Goal: Task Accomplishment & Management: Use online tool/utility

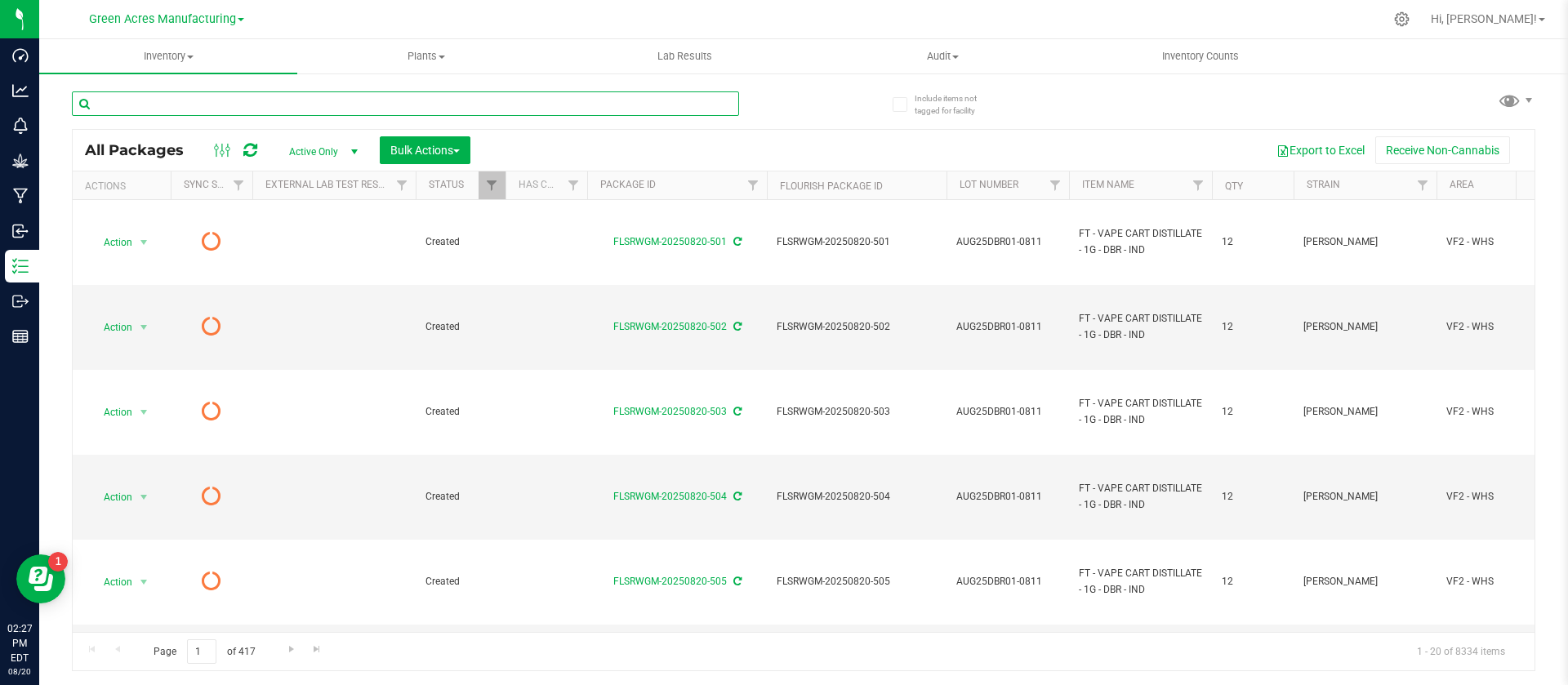
click at [358, 103] on input "text" at bounding box center [405, 103] width 667 height 24
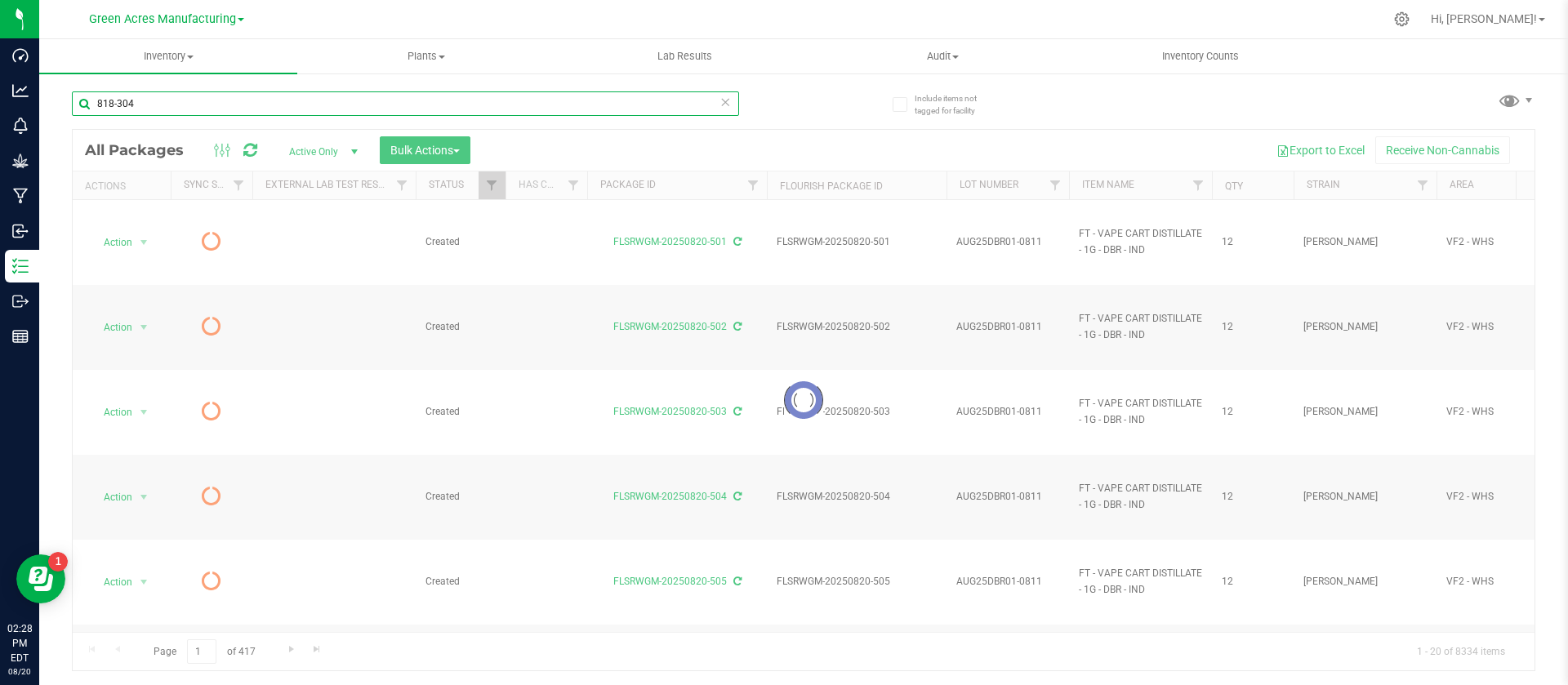
type input "818-304"
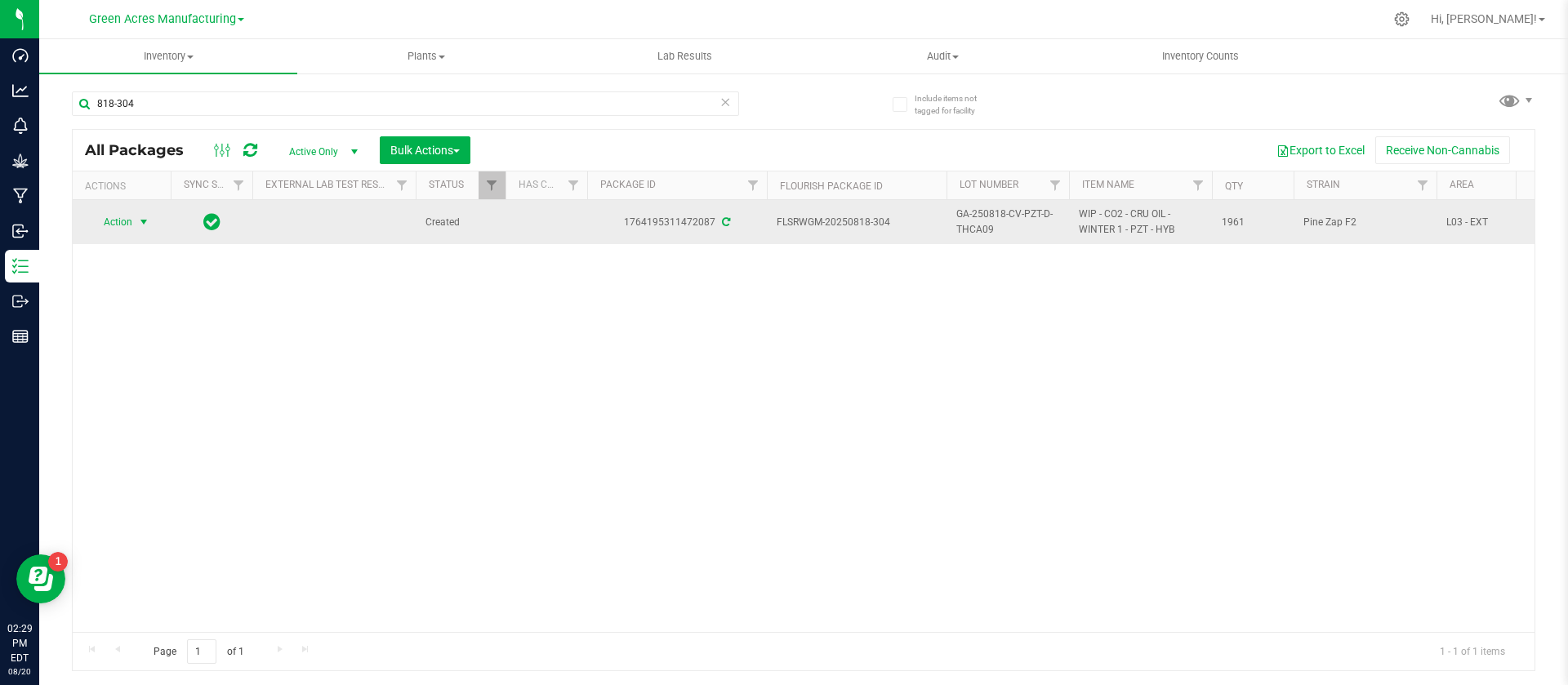
click at [147, 216] on span "select" at bounding box center [144, 222] width 13 height 13
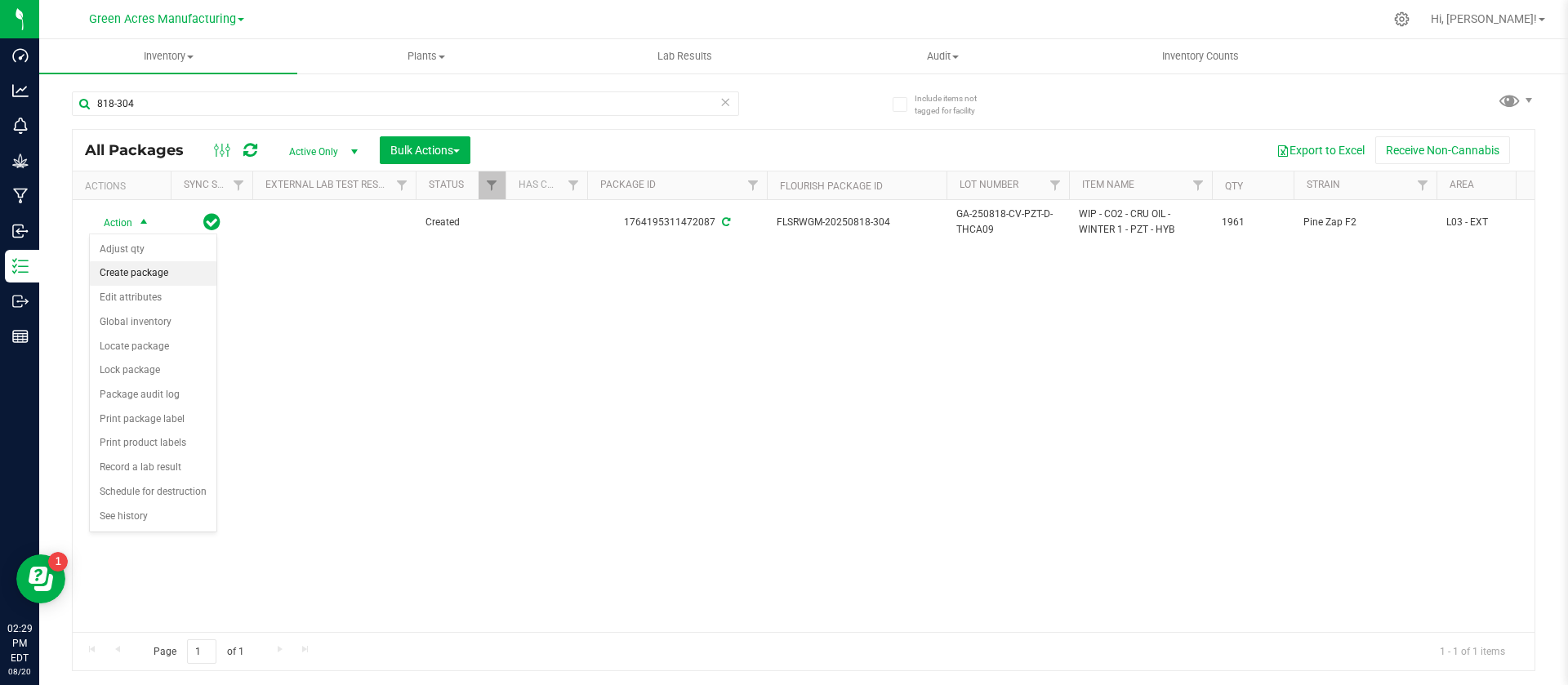
click at [147, 266] on li "Create package" at bounding box center [153, 272] width 127 height 24
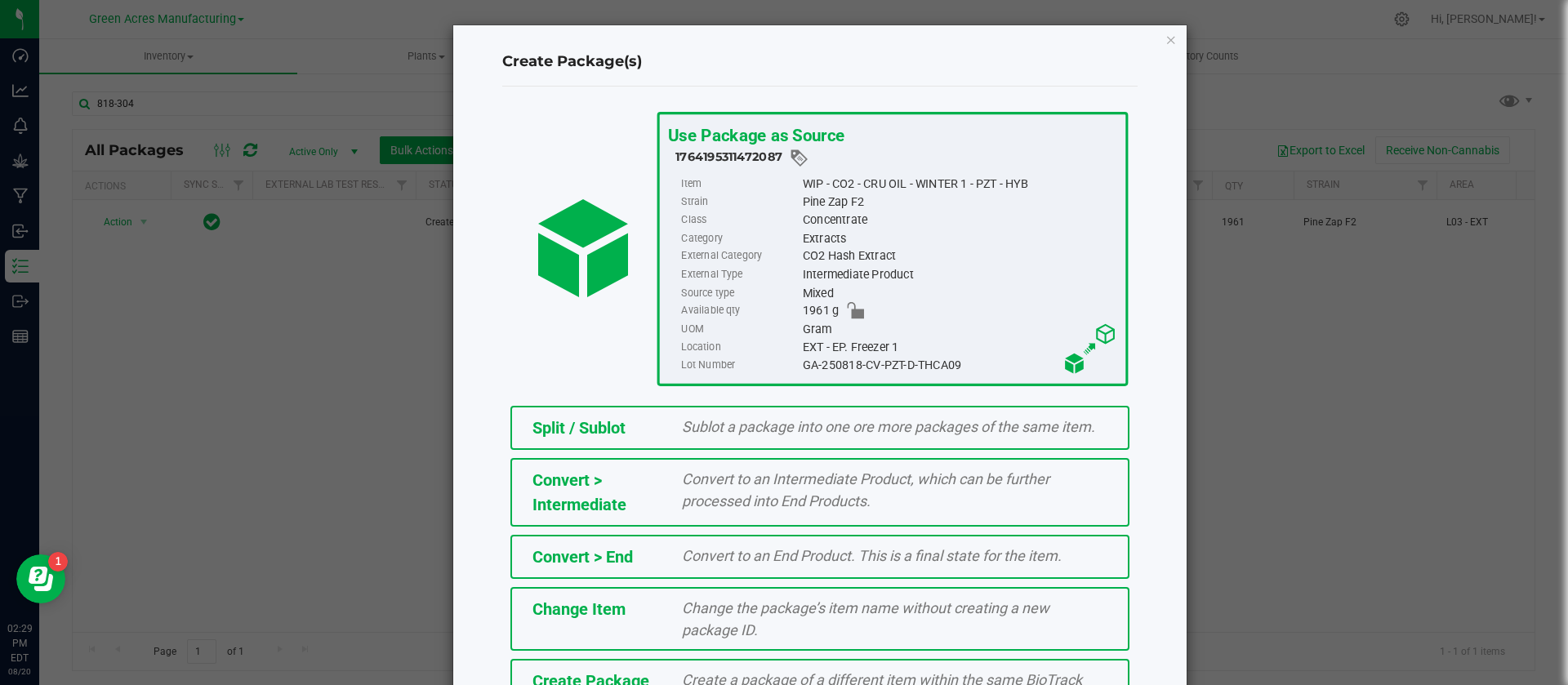
scroll to position [111, 0]
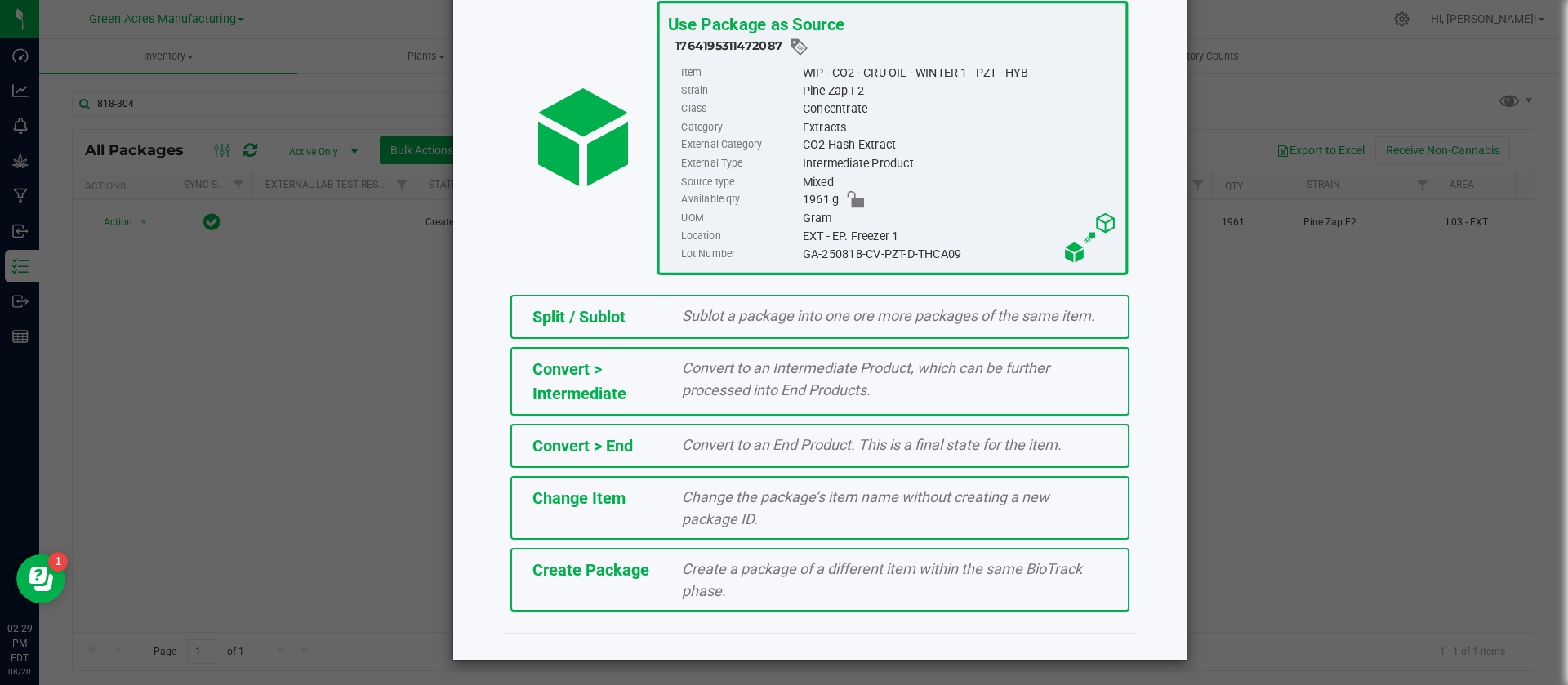
click at [851, 569] on span "Create a package of a different item within the same BioTrack phase." at bounding box center [882, 579] width 400 height 39
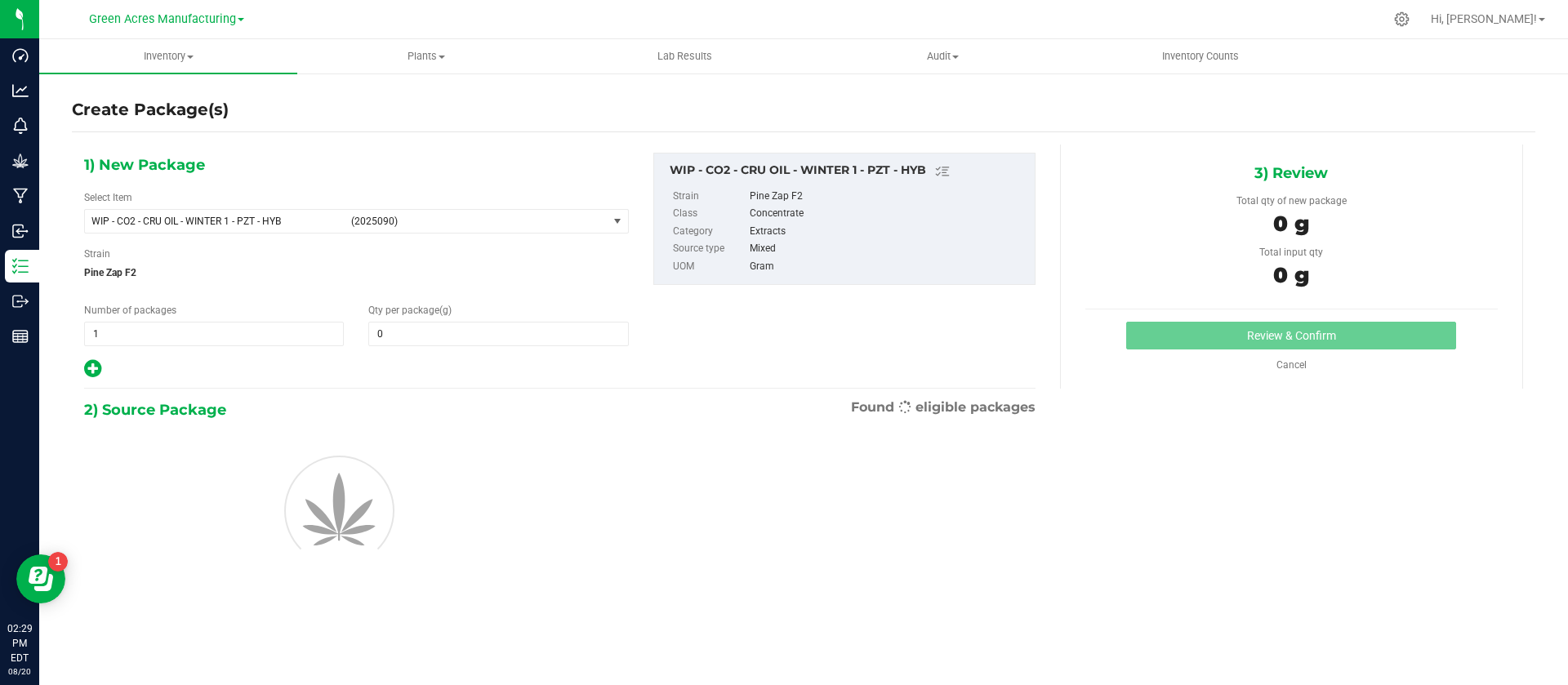
type input "0.0000"
click at [229, 217] on span "WIP - CO2 - CRU OIL - WINTER 1 - PZT - HYB" at bounding box center [217, 221] width 250 height 12
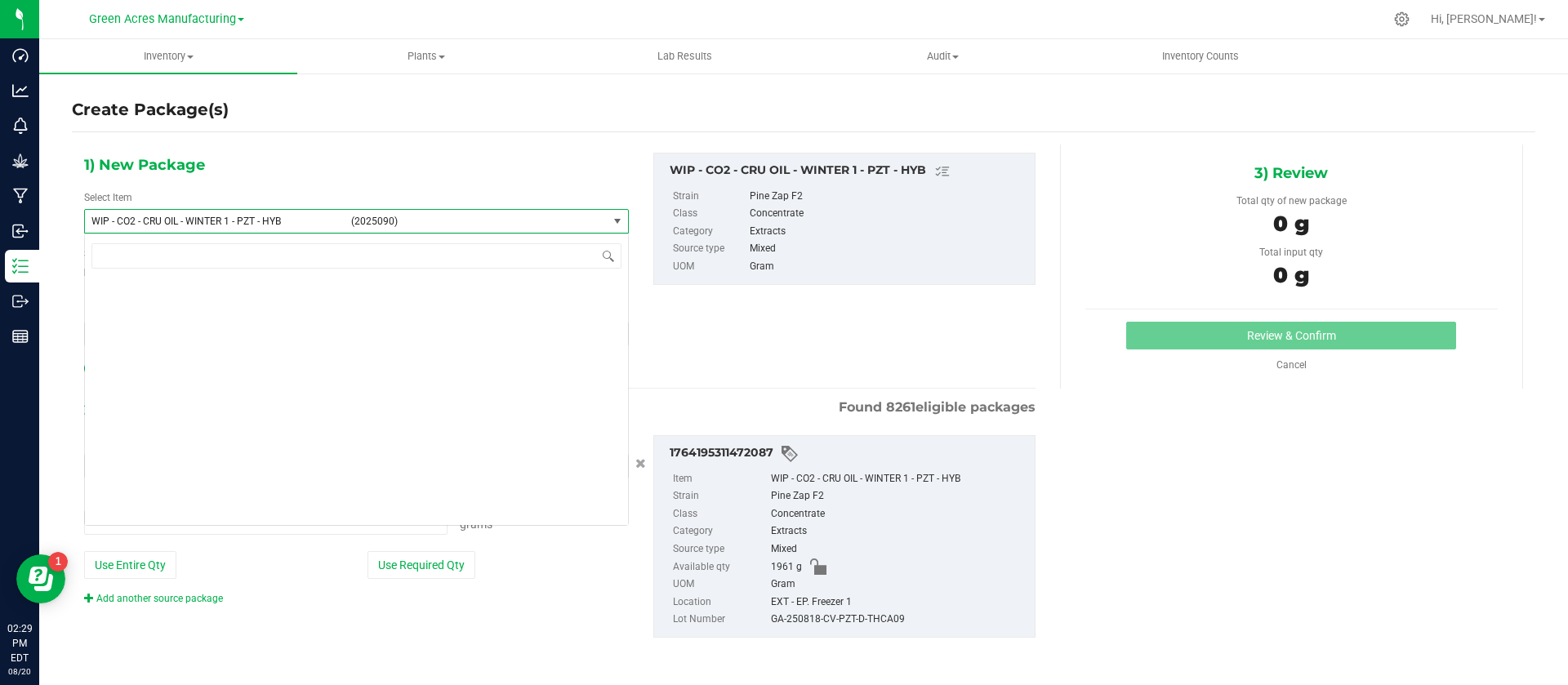
type input "0.0000 g"
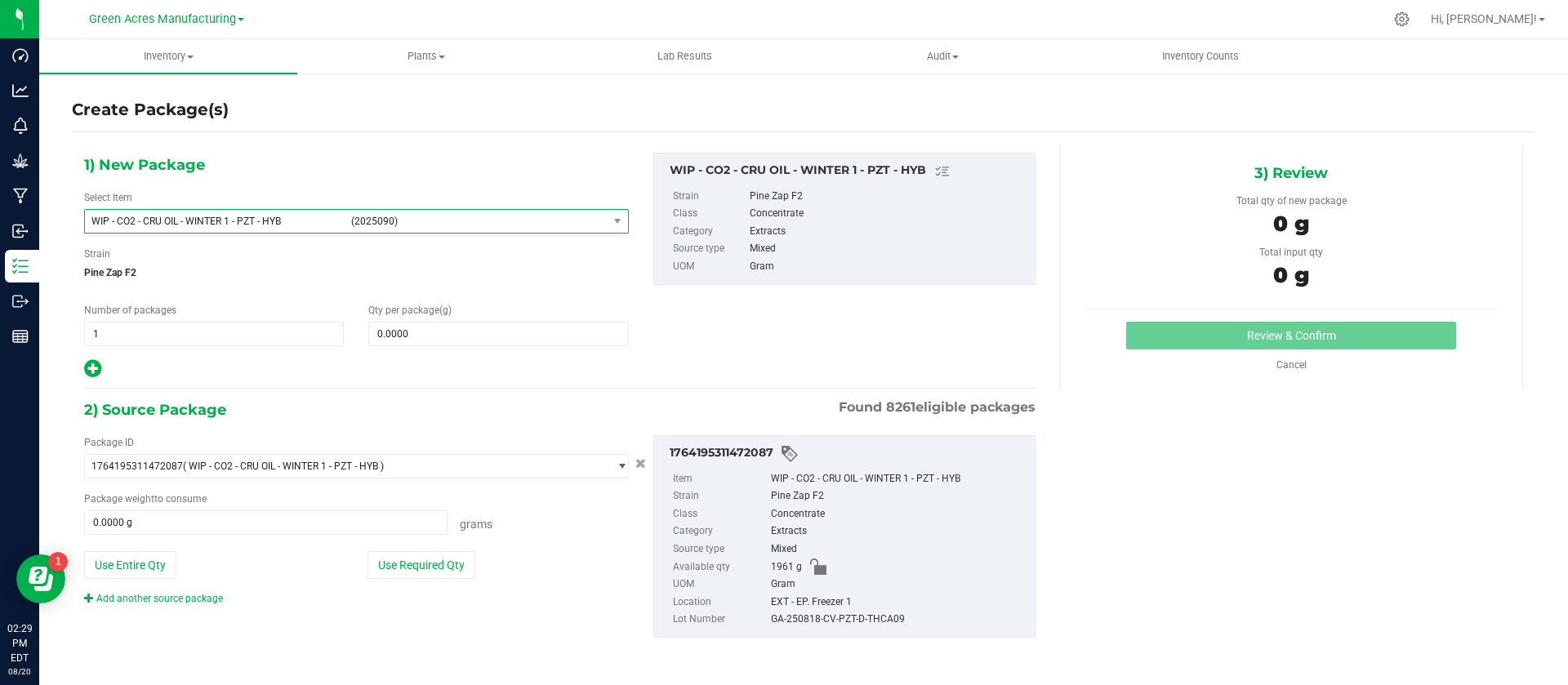
click at [282, 160] on div "1) New Package Select Item WIP - CO2 - CRU OIL - WINTER 1 - PZT - HYB (2025090)…" at bounding box center [356, 266] width 569 height 227
click at [277, 223] on span "WIP - CO2 - CRU OIL - WINTER 1 - PZT - HYB" at bounding box center [217, 221] width 250 height 12
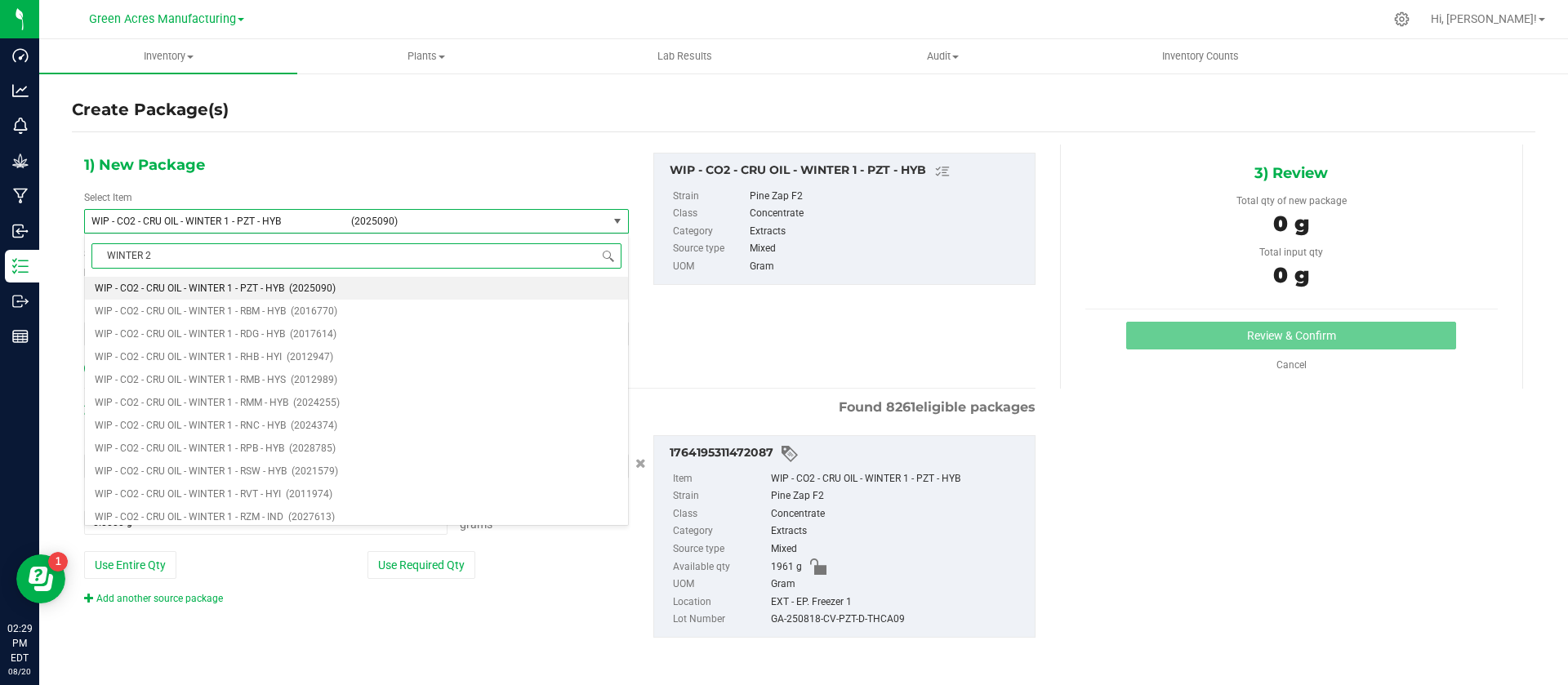
scroll to position [0, 0]
type input "WINTER 2 - PZT"
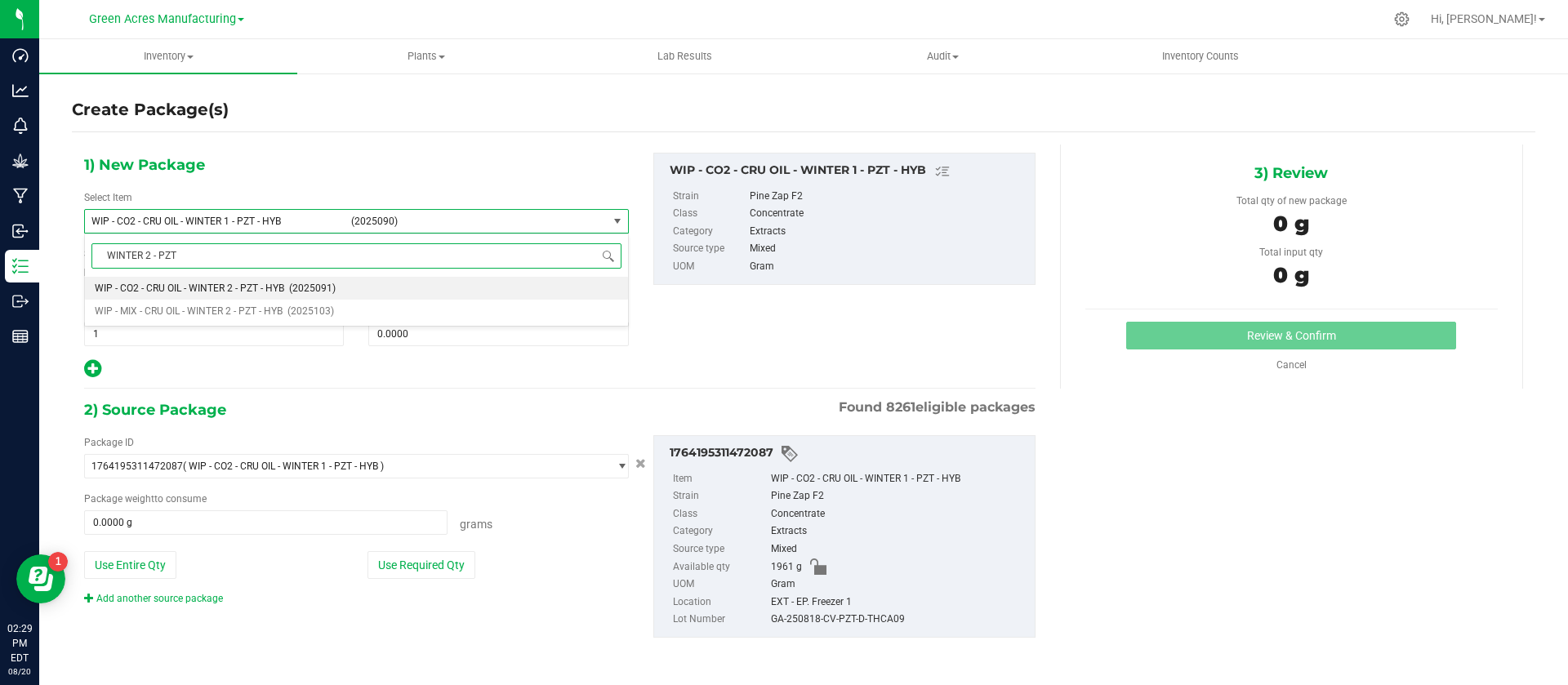
click at [241, 277] on li "WIP - CO2 - CRU OIL - WINTER 2 - PZT - HYB (2025091)" at bounding box center [356, 289] width 543 height 23
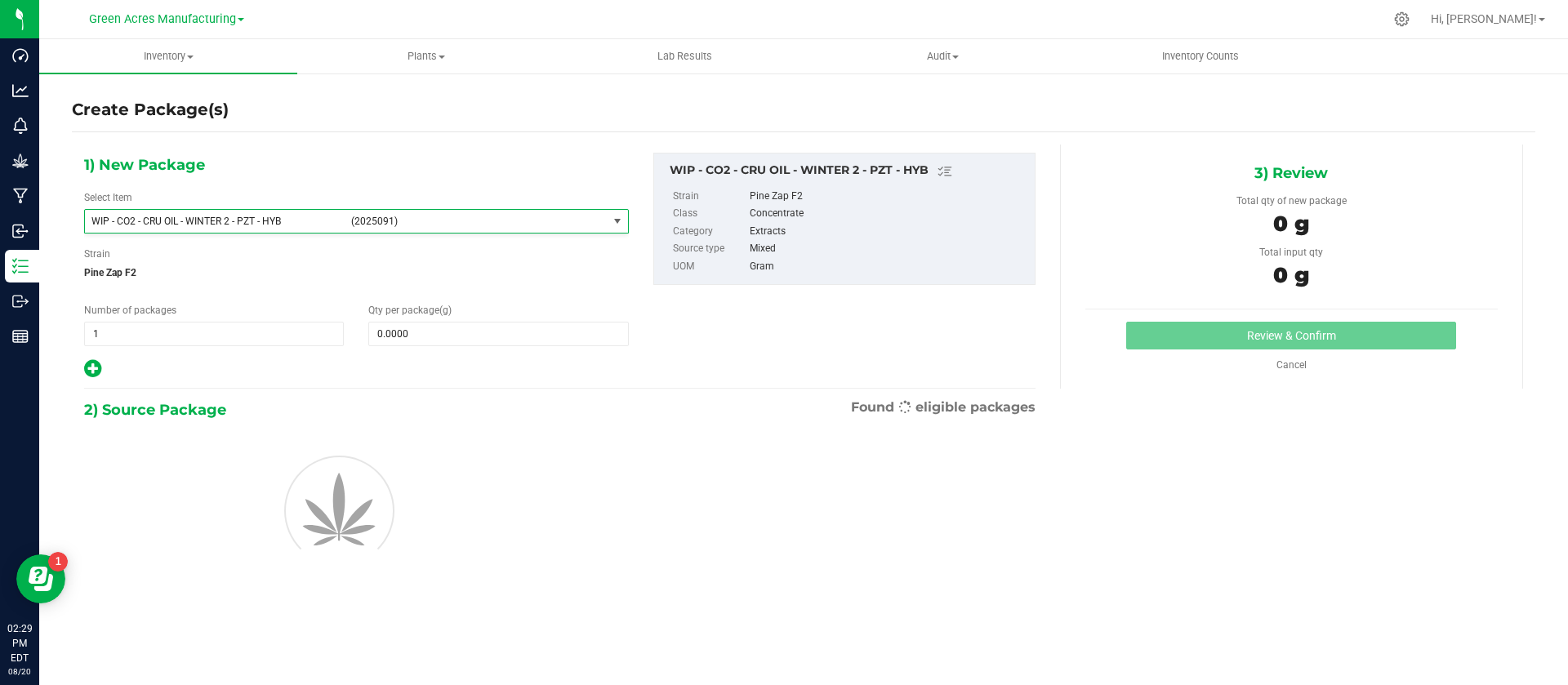
type input "0.0000"
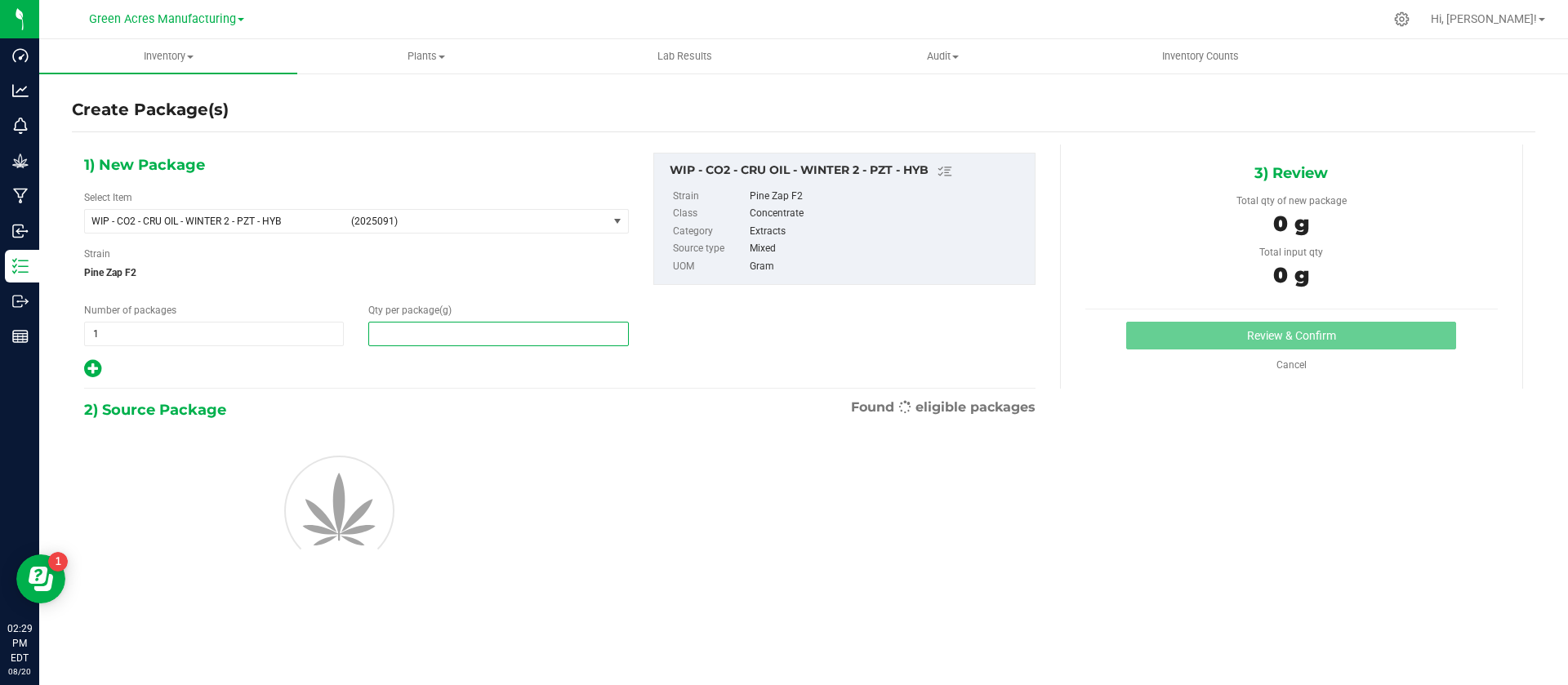
click at [444, 336] on span at bounding box center [499, 333] width 260 height 24
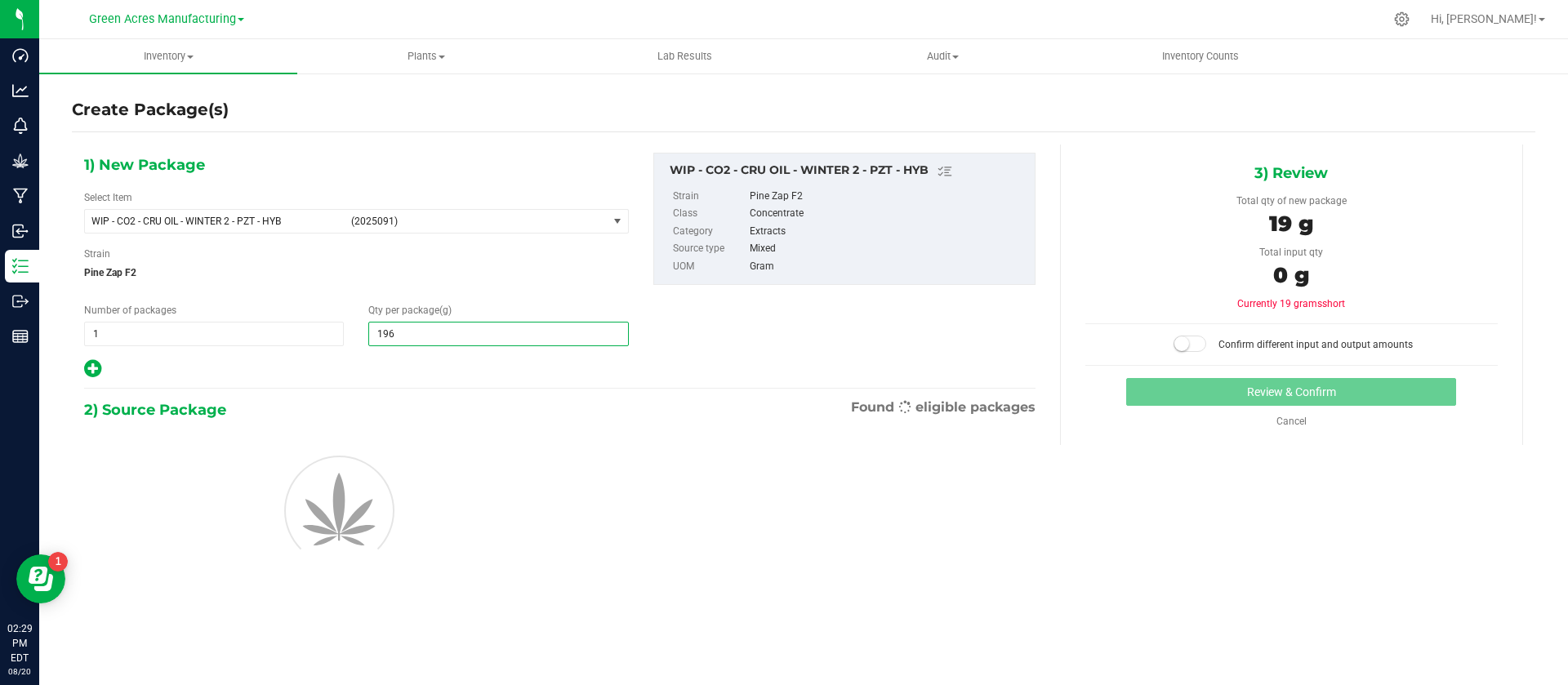
type input "1961"
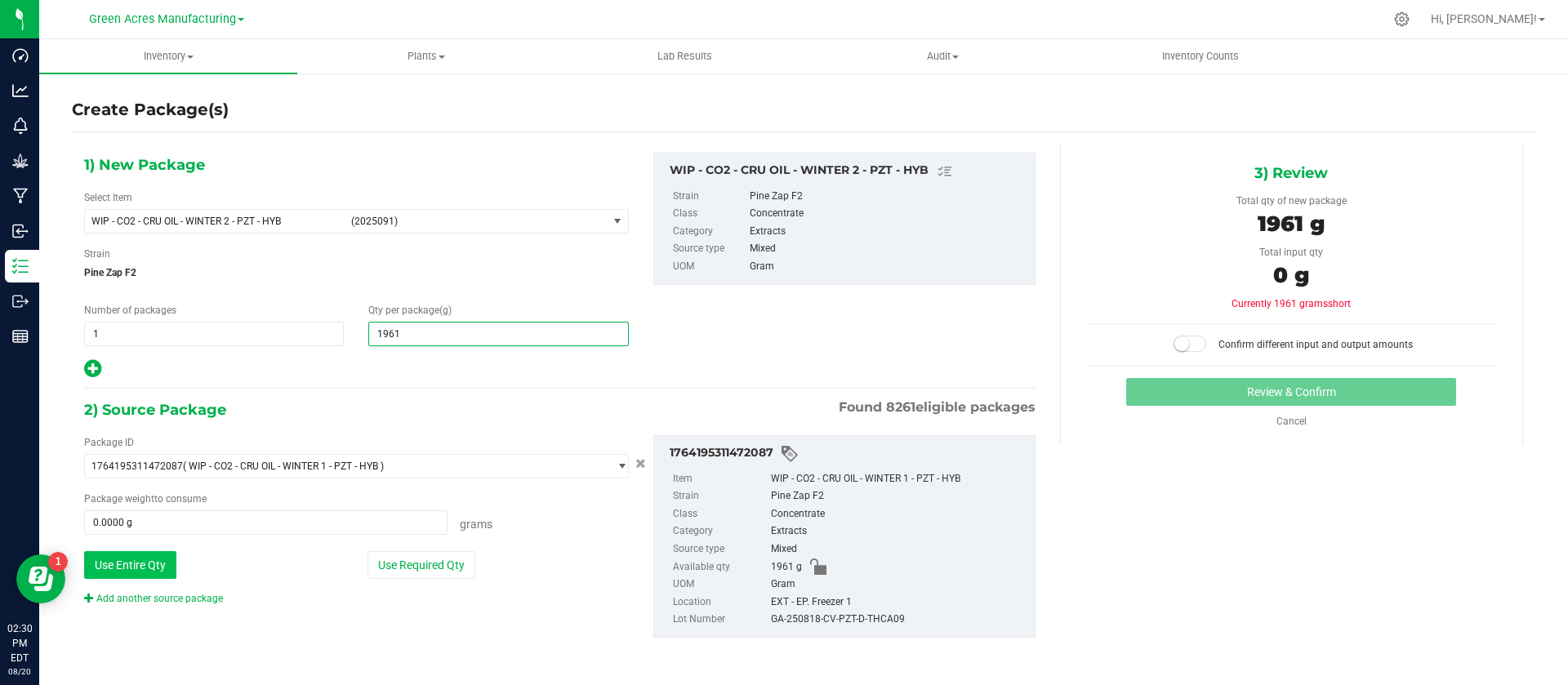
type input "1,961.0000"
click at [102, 573] on button "Use Entire Qty" at bounding box center [130, 565] width 92 height 28
type input "1961.0000 g"
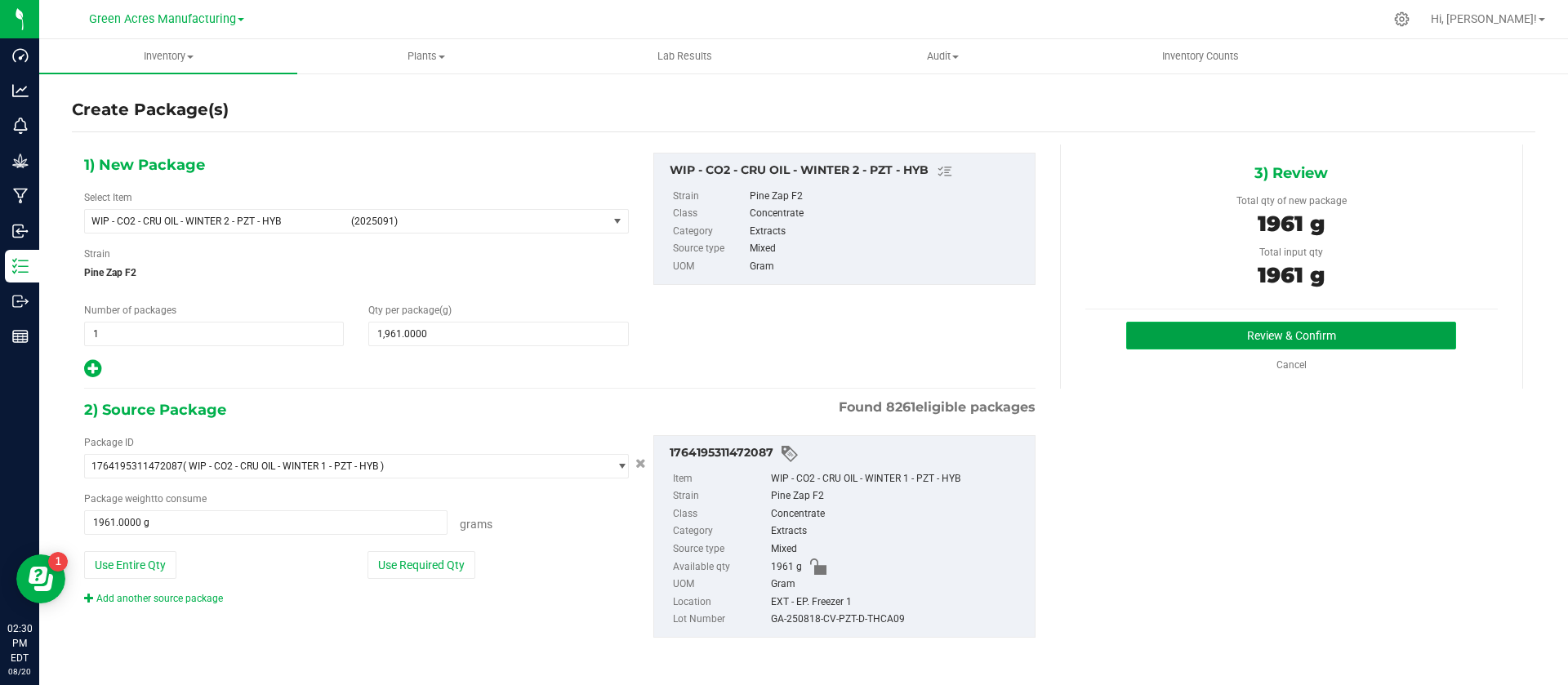
click at [1217, 329] on button "Review & Confirm" at bounding box center [1291, 335] width 330 height 28
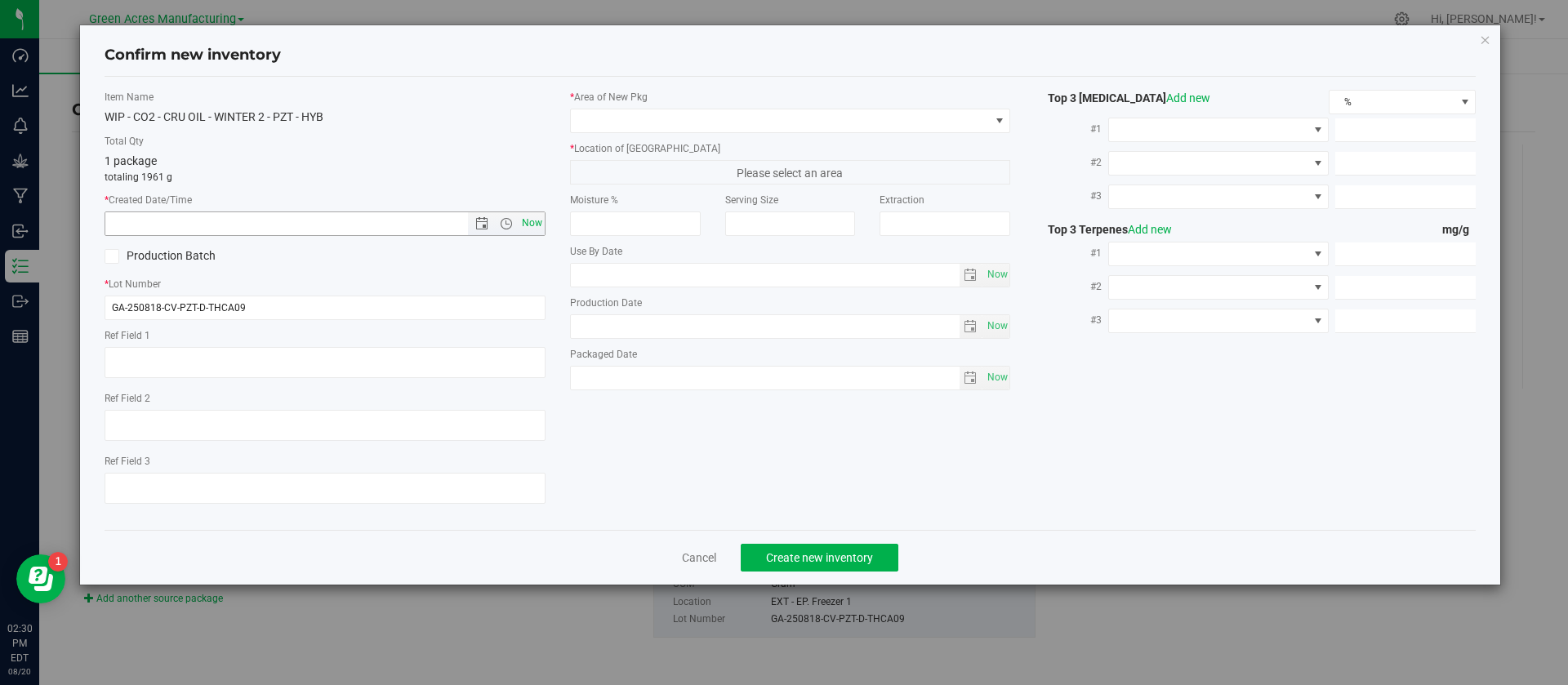
click at [528, 224] on span "Now" at bounding box center [531, 223] width 28 height 24
type input "[DATE] 2:30 PM"
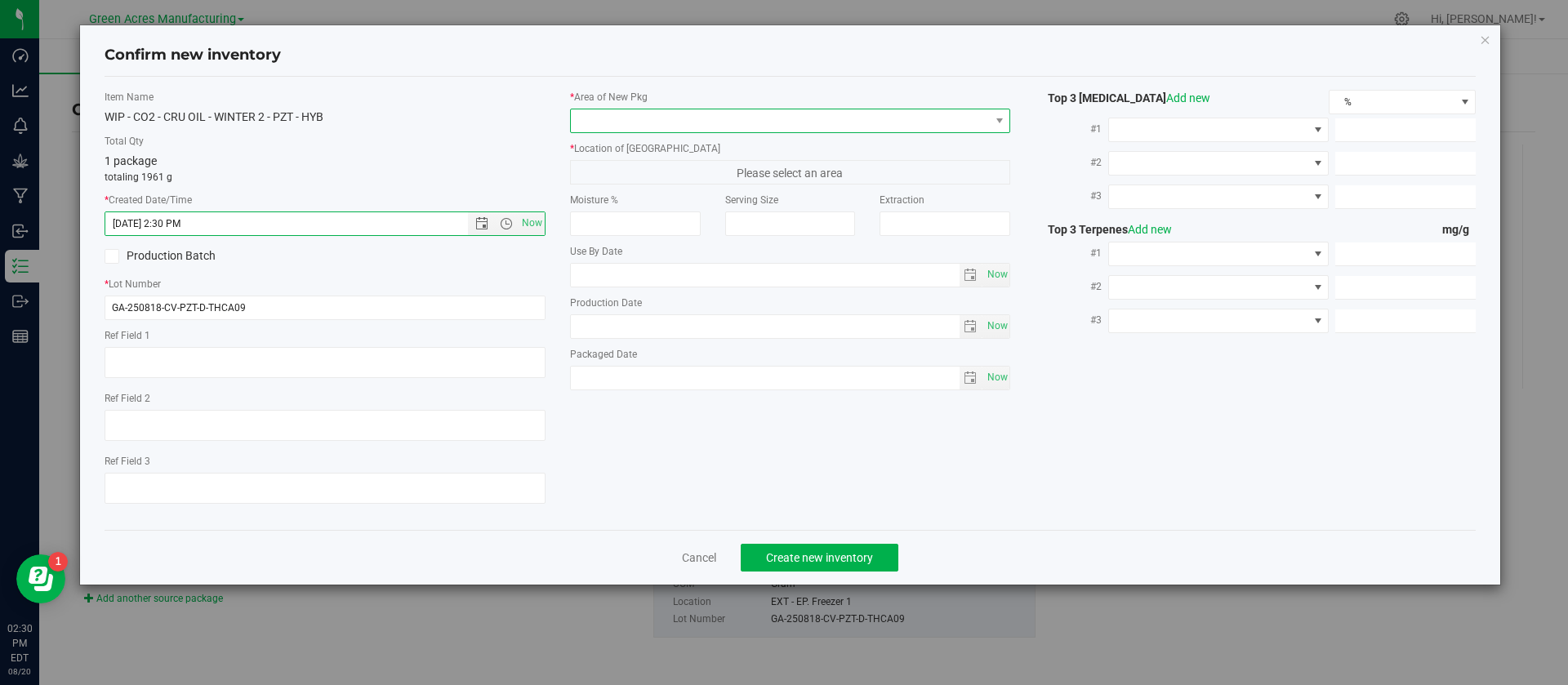
click at [606, 109] on span at bounding box center [790, 120] width 441 height 24
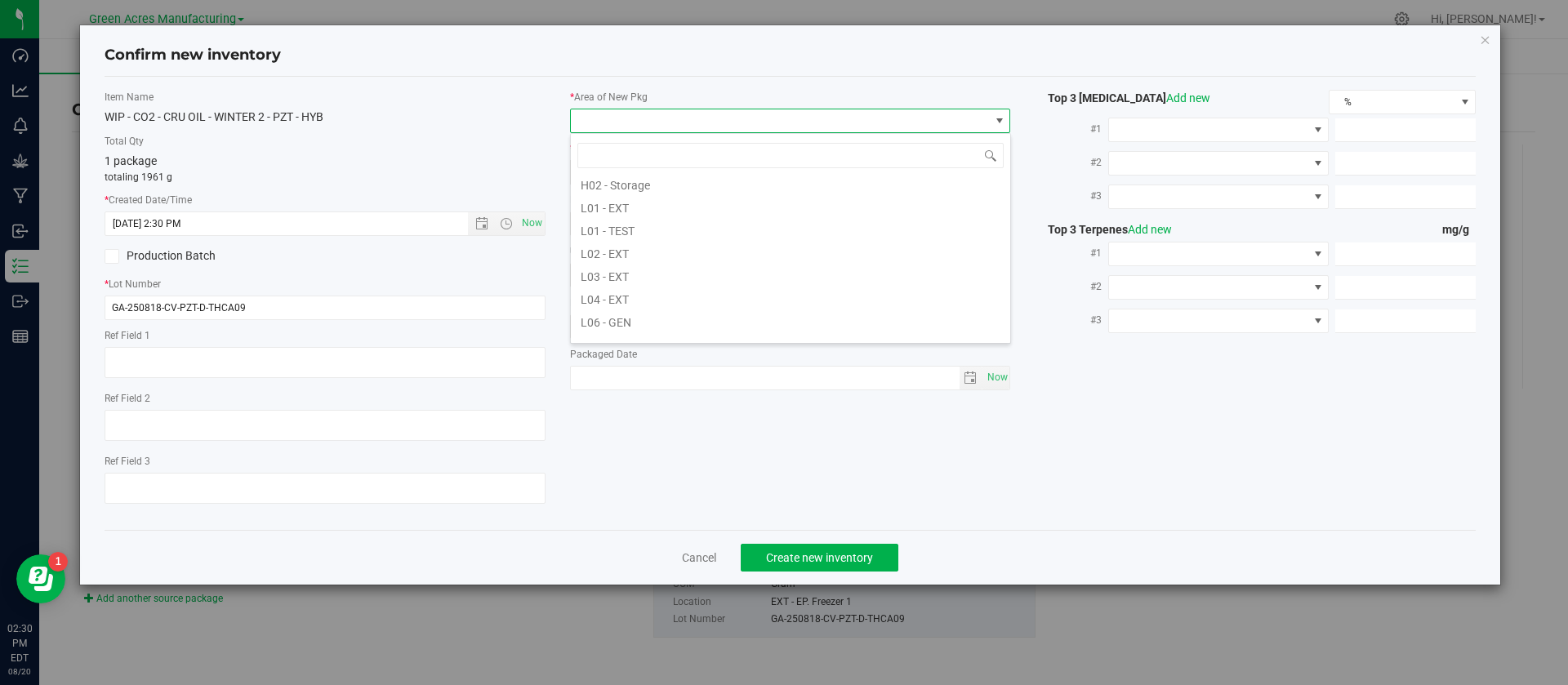
scroll to position [293, 0]
click at [676, 260] on li "L03 - EXT" at bounding box center [790, 260] width 439 height 23
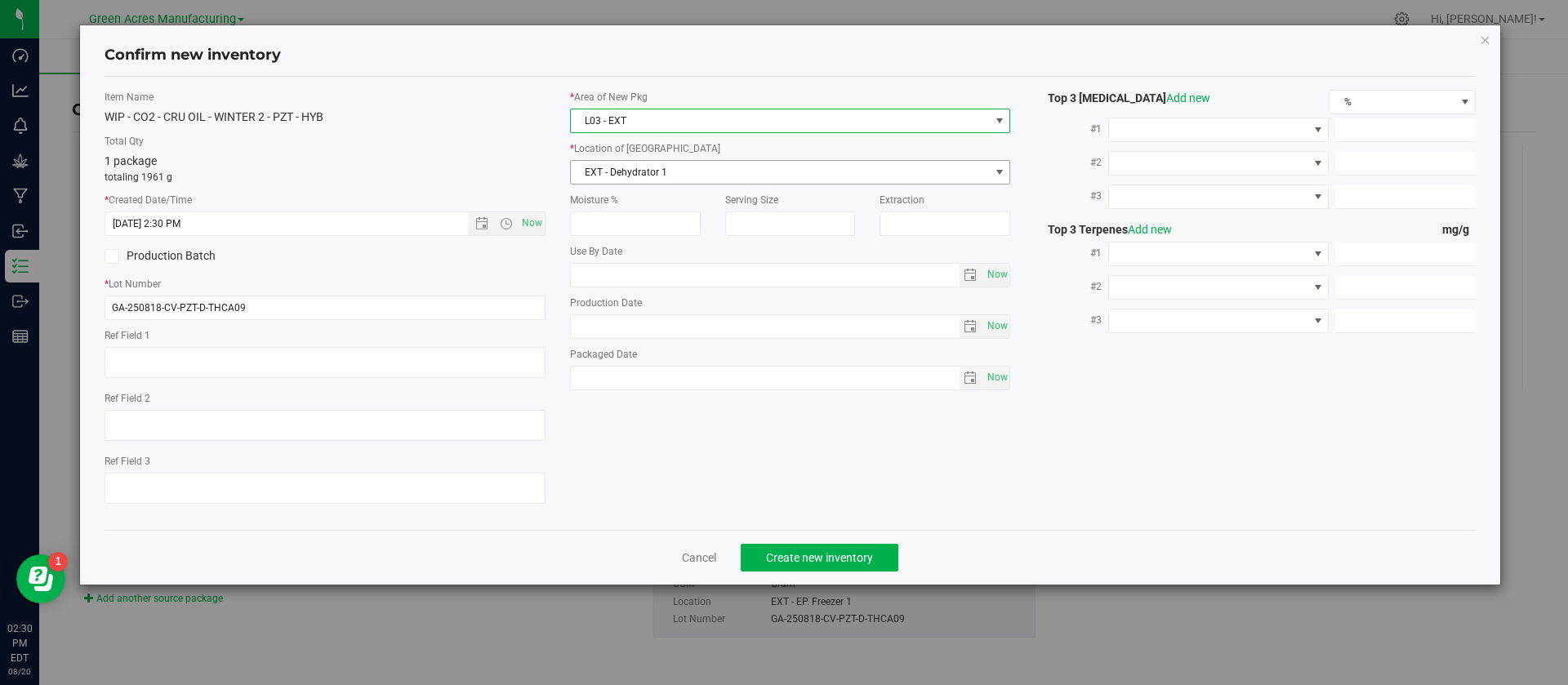
click at [647, 182] on span "EXT - Dehydrator 1" at bounding box center [780, 172] width 419 height 23
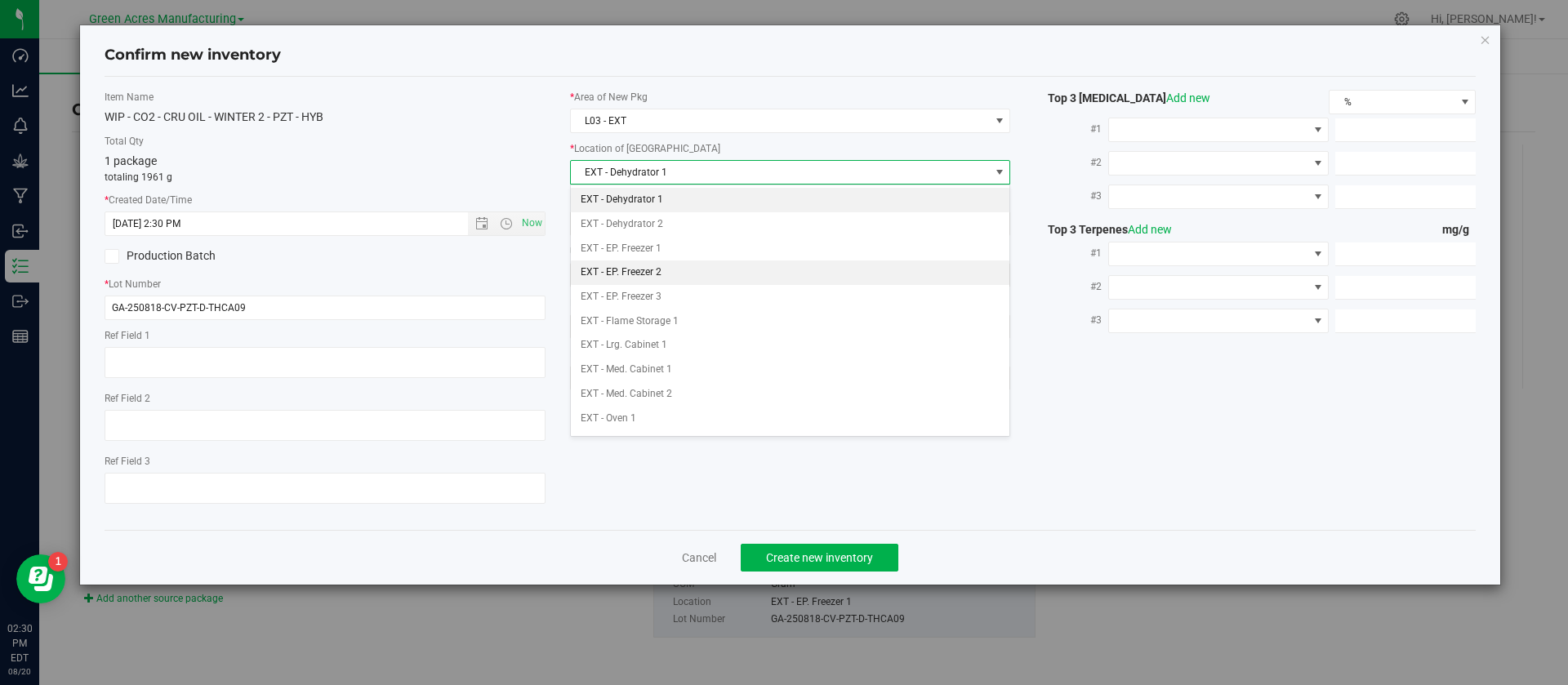
click at [646, 266] on li "EXT - EP. Freezer 2" at bounding box center [790, 272] width 439 height 24
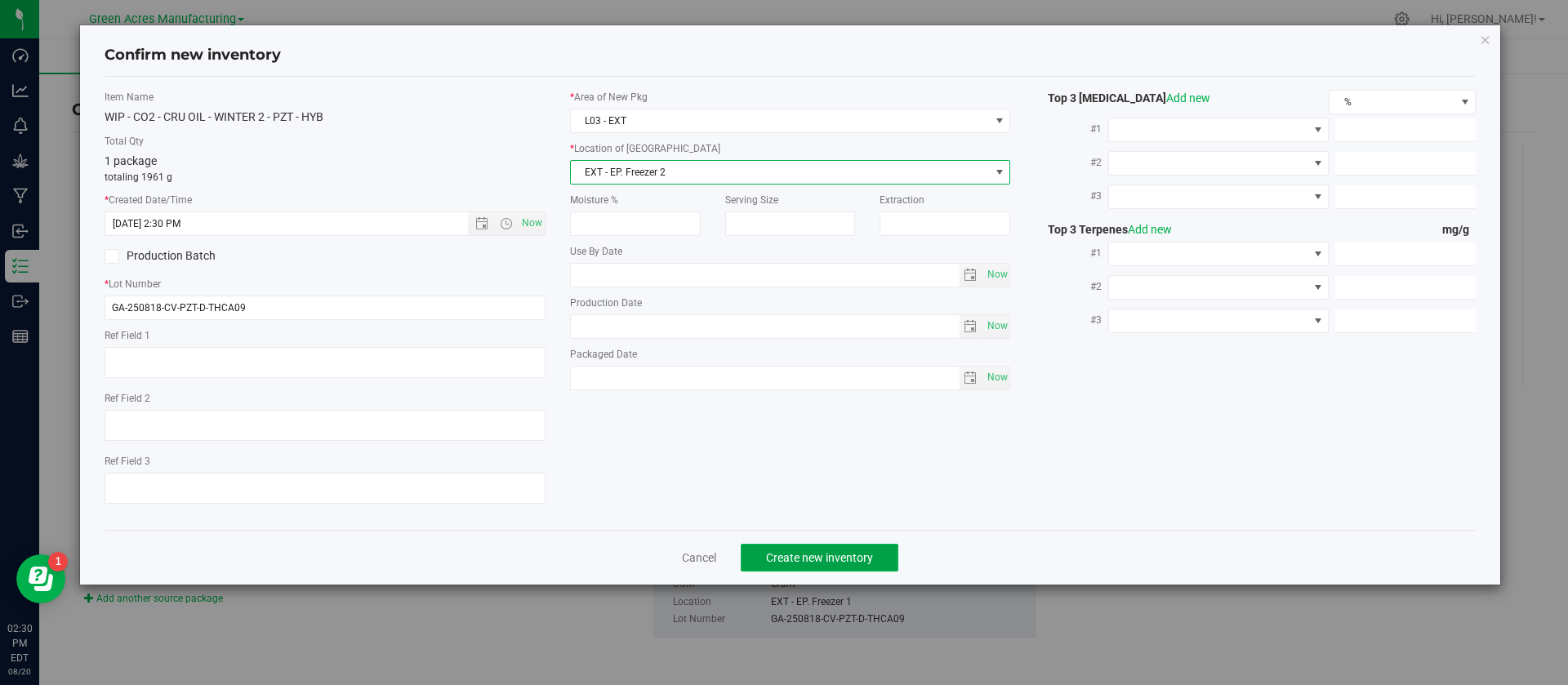
click at [810, 563] on span "Create new inventory" at bounding box center [819, 558] width 107 height 13
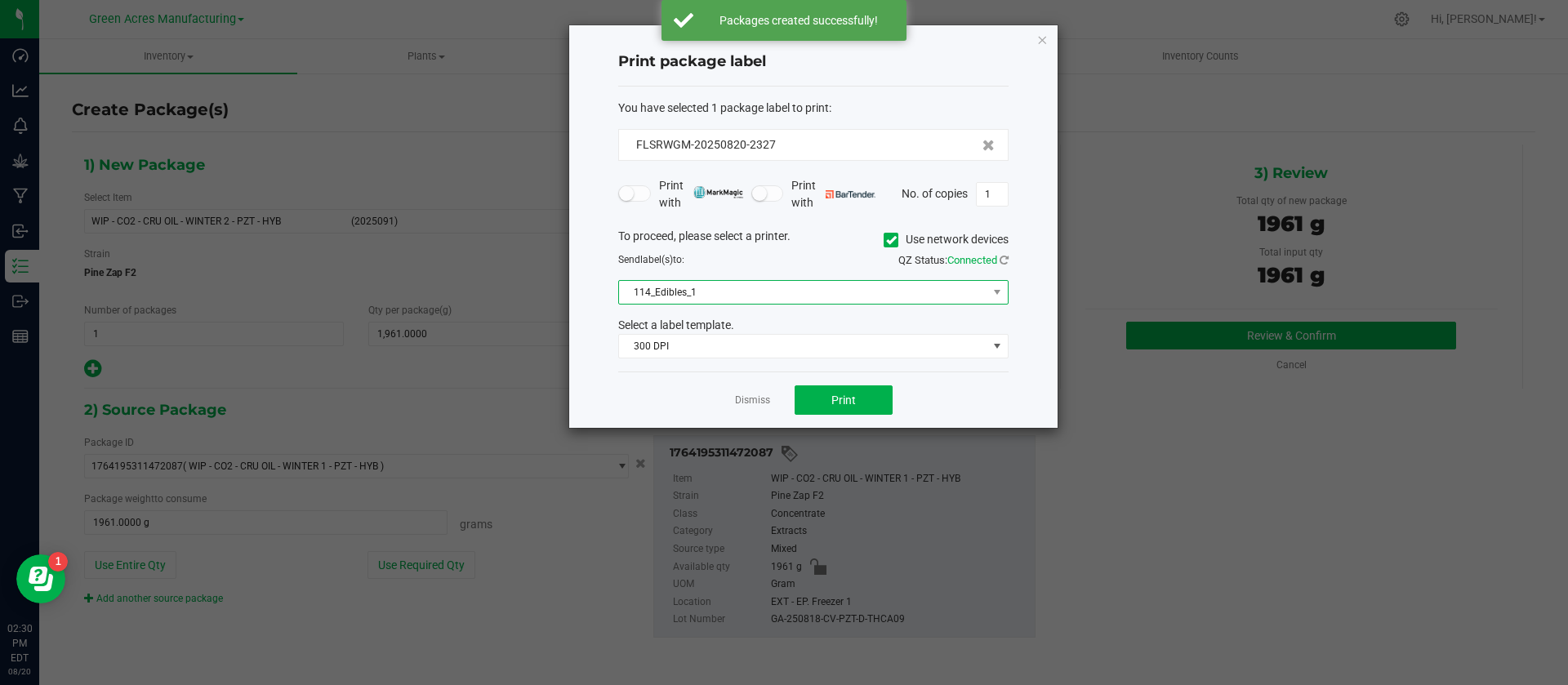
click at [817, 294] on span "114_Edibles_1" at bounding box center [803, 292] width 369 height 23
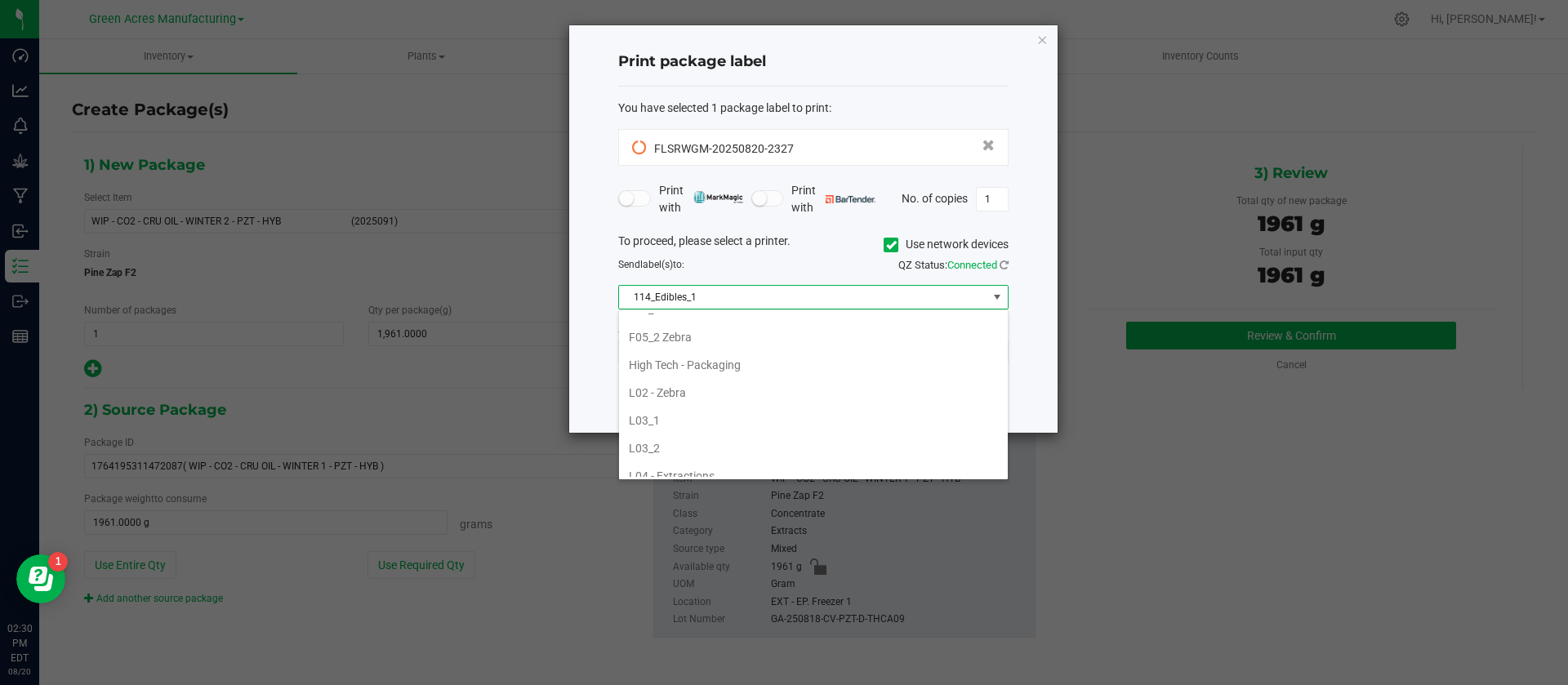
scroll to position [539, 0]
click at [698, 336] on li "L02 - Zebra" at bounding box center [813, 343] width 389 height 28
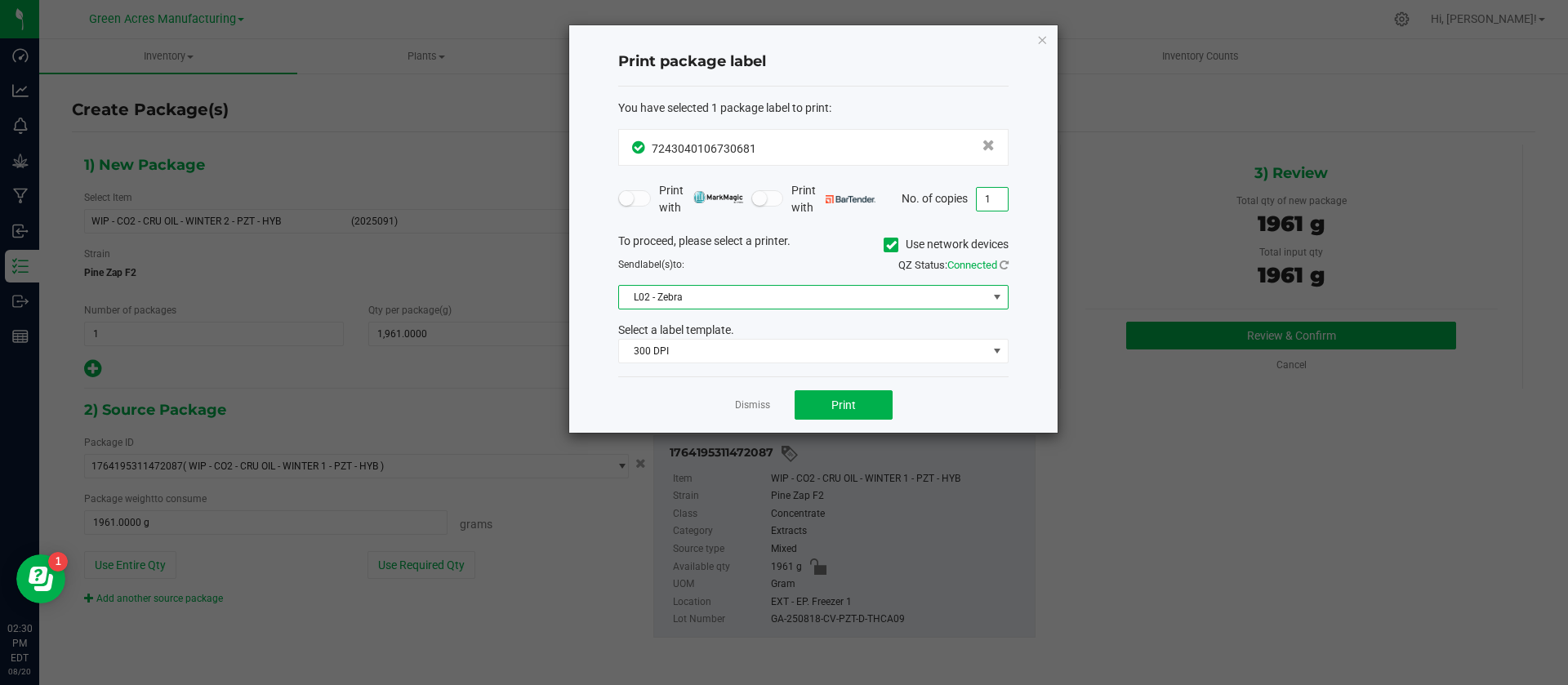
click at [996, 190] on input "1" at bounding box center [992, 199] width 31 height 23
type input "4"
click at [850, 414] on button "Print" at bounding box center [844, 405] width 98 height 30
